Goal: Check status: Check status

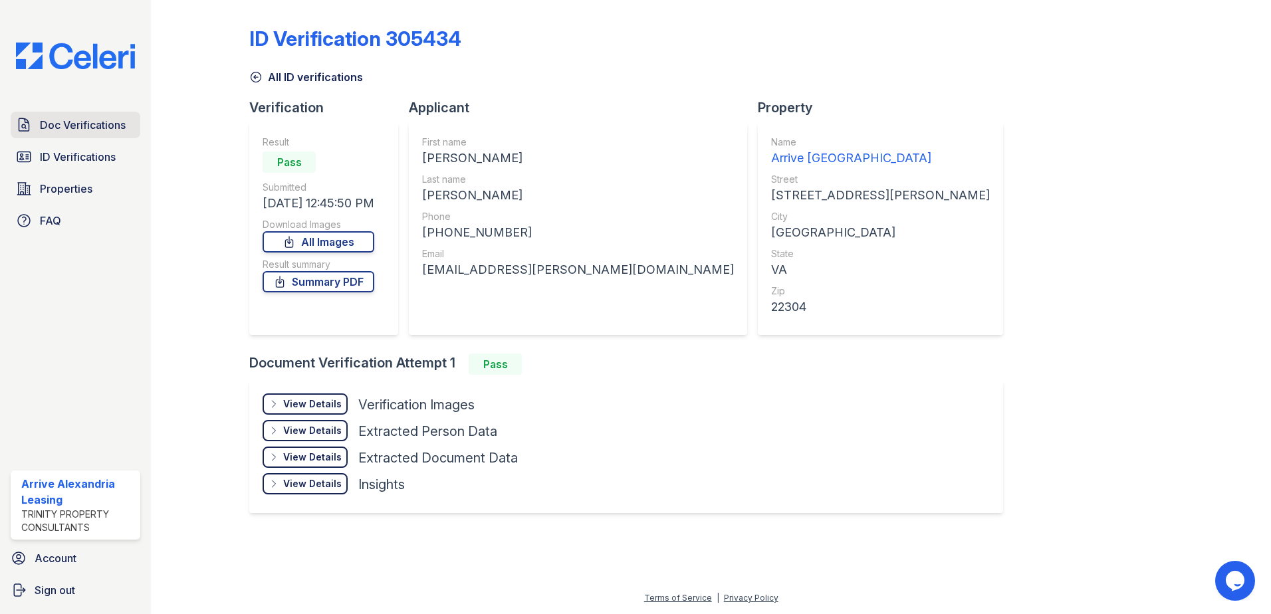
click at [100, 138] on link "Doc Verifications" at bounding box center [76, 125] width 130 height 27
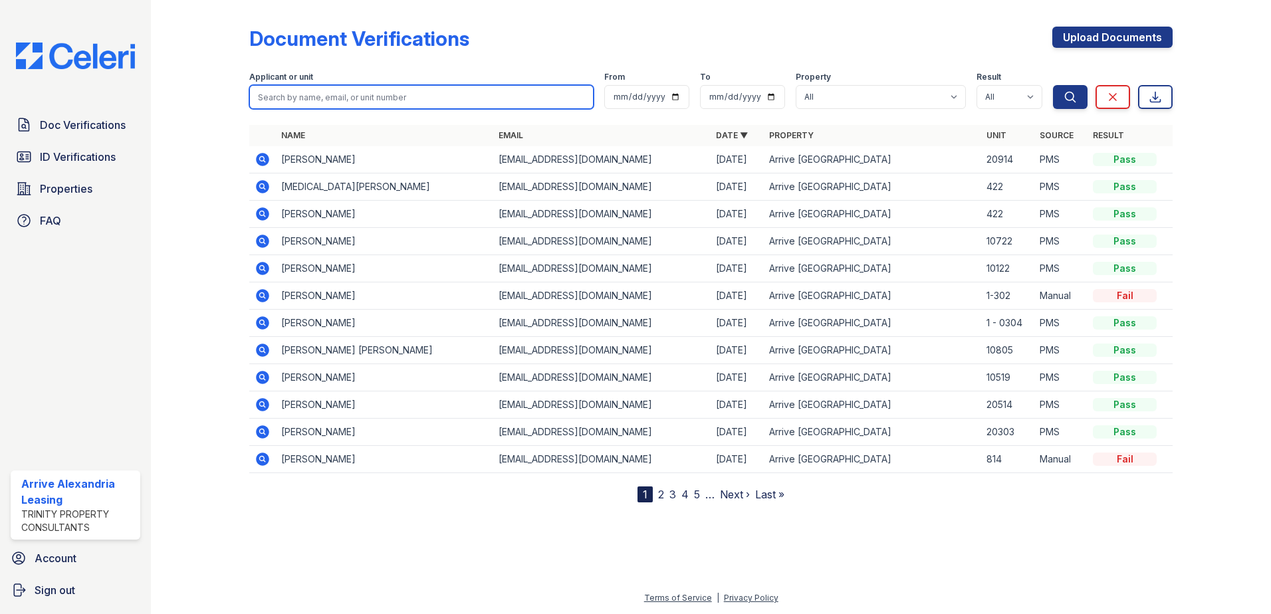
click at [342, 94] on input "search" at bounding box center [421, 97] width 344 height 24
type input "[PERSON_NAME]"
click at [1053, 85] on button "Search" at bounding box center [1070, 97] width 35 height 24
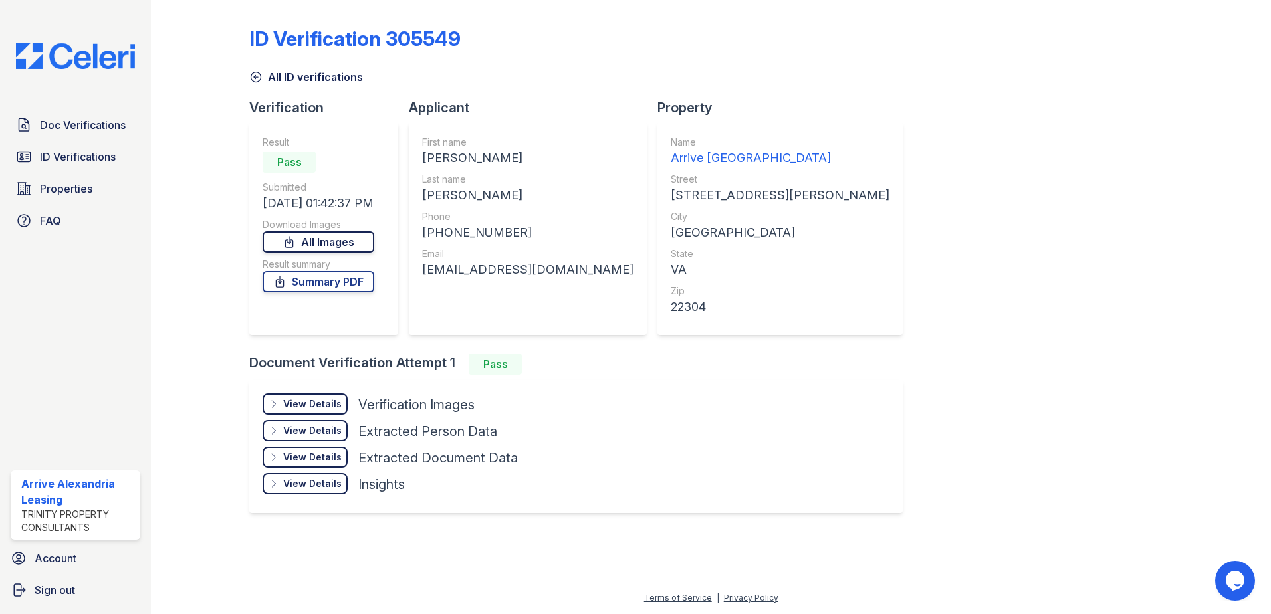
click at [336, 246] on link "All Images" at bounding box center [319, 241] width 112 height 21
click at [327, 280] on link "Summary PDF" at bounding box center [319, 281] width 112 height 21
